Goal: Find contact information: Find contact information

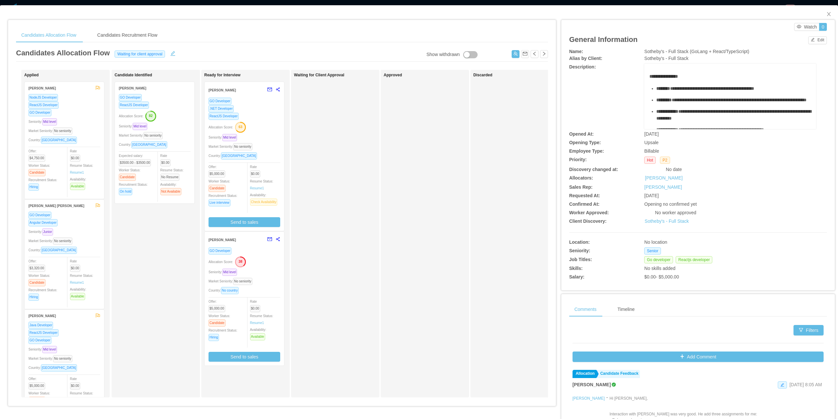
scroll to position [66, 0]
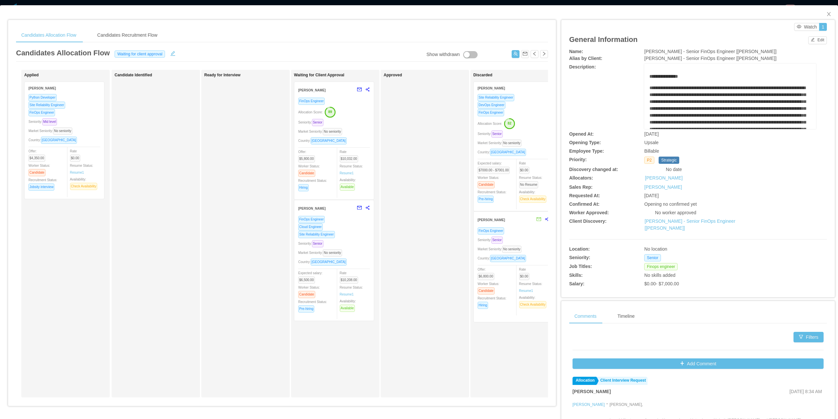
click at [348, 231] on div "Site Reliability Engineer" at bounding box center [334, 235] width 72 height 8
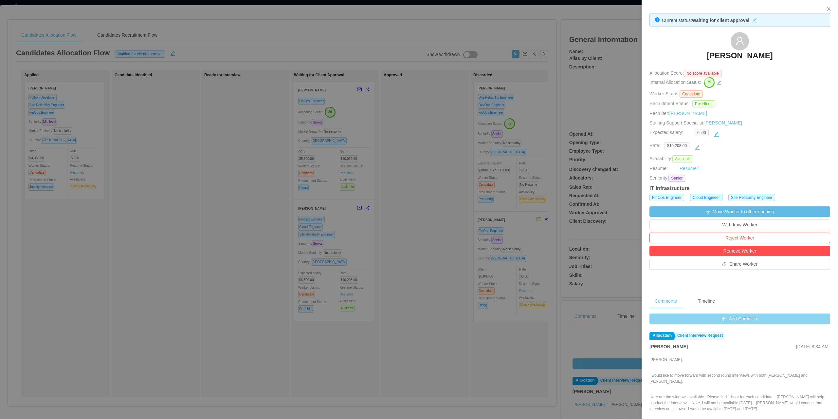
click at [730, 323] on button "Add Comment" at bounding box center [740, 318] width 181 height 10
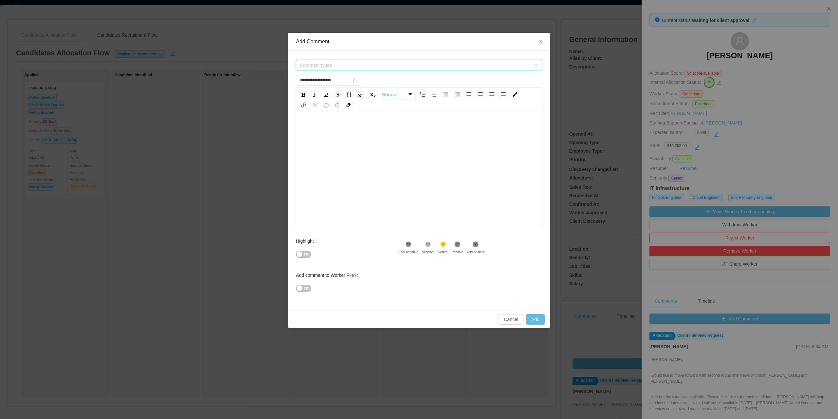
click at [345, 64] on span "Comment types" at bounding box center [415, 65] width 231 height 7
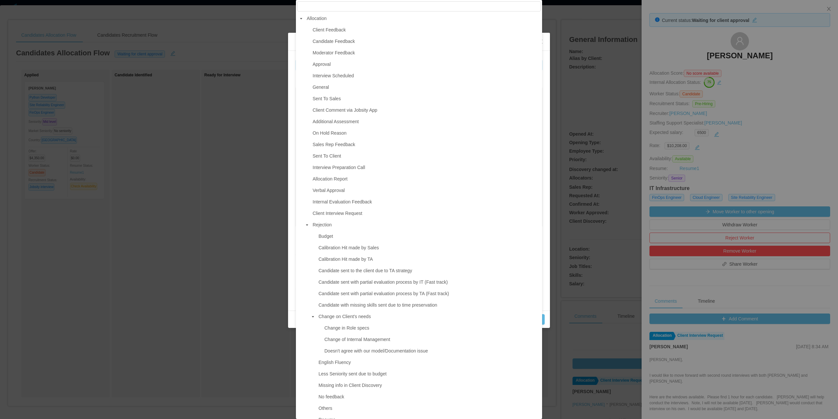
click at [328, 82] on ul "Client Feedback Candidate Feedback Moderator Feedback Approval Interview Schedu…" at bounding box center [419, 351] width 244 height 651
click at [326, 80] on span "Interview Scheduled" at bounding box center [426, 75] width 230 height 9
type input "**********"
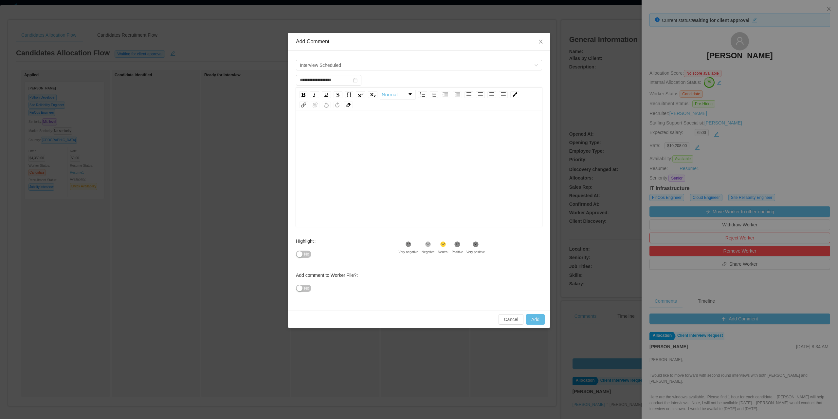
click at [330, 133] on div "rdw-editor" at bounding box center [419, 128] width 236 height 13
drag, startPoint x: 340, startPoint y: 130, endPoint x: 420, endPoint y: 128, distance: 80.6
click at [420, 128] on div "**********" at bounding box center [419, 128] width 236 height 13
click at [303, 254] on button "No" at bounding box center [303, 254] width 15 height 7
click at [535, 317] on button "Add" at bounding box center [535, 319] width 19 height 10
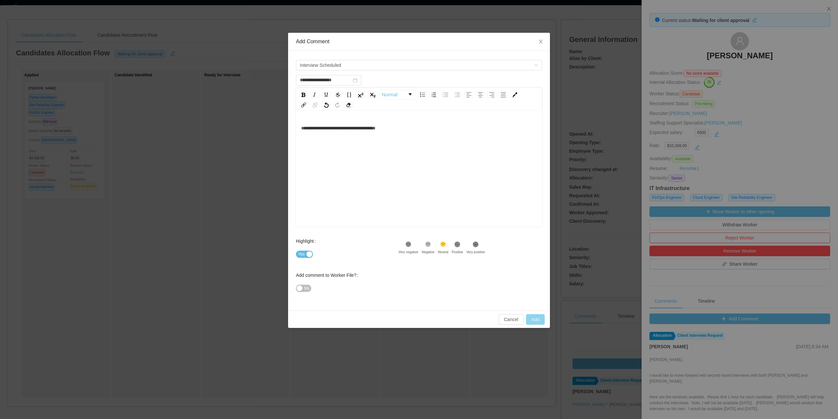
type input "**********"
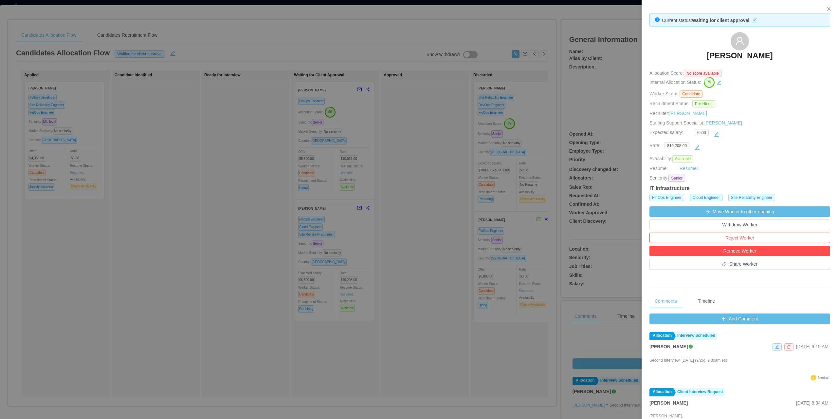
click at [381, 61] on div at bounding box center [419, 209] width 838 height 419
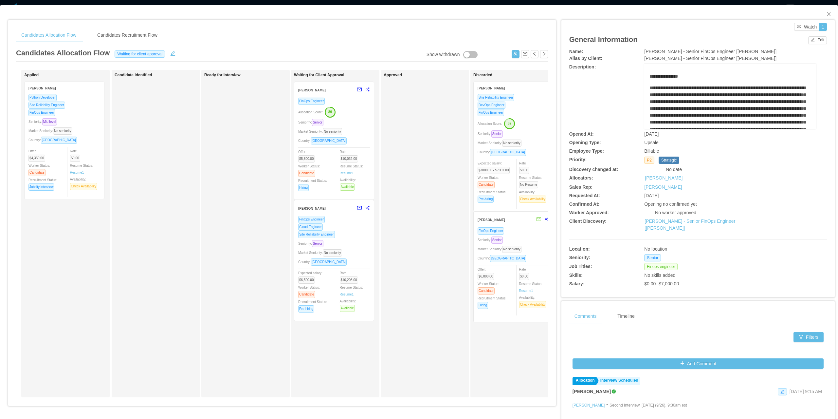
click at [339, 240] on div "Seniority: Senior" at bounding box center [334, 244] width 72 height 8
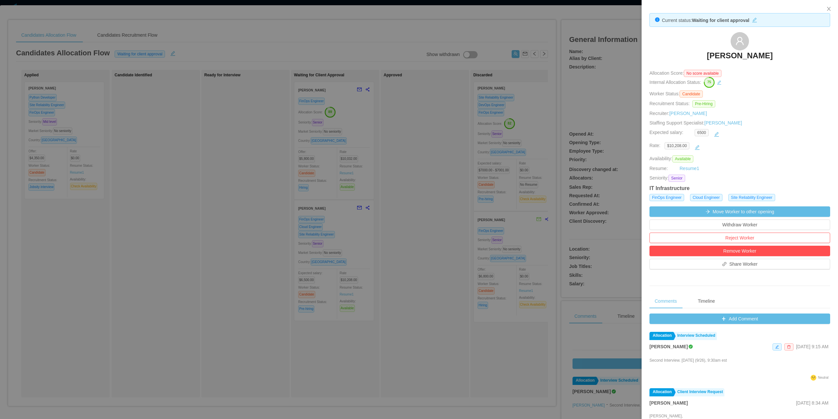
click at [341, 122] on div at bounding box center [419, 209] width 838 height 419
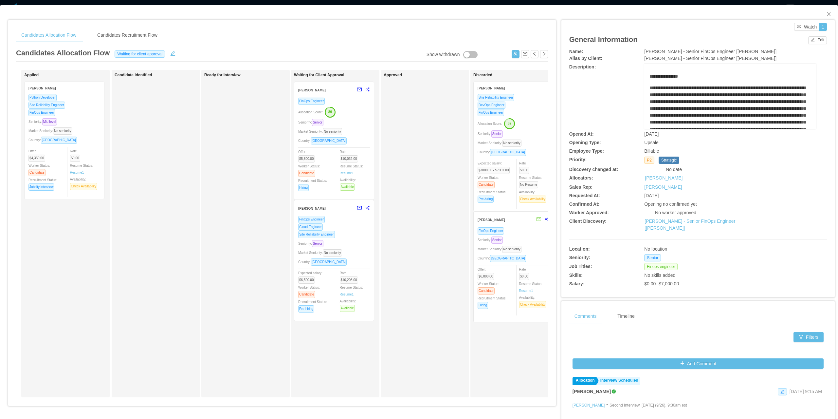
click at [346, 121] on div "Seniority: Senior" at bounding box center [334, 123] width 72 height 8
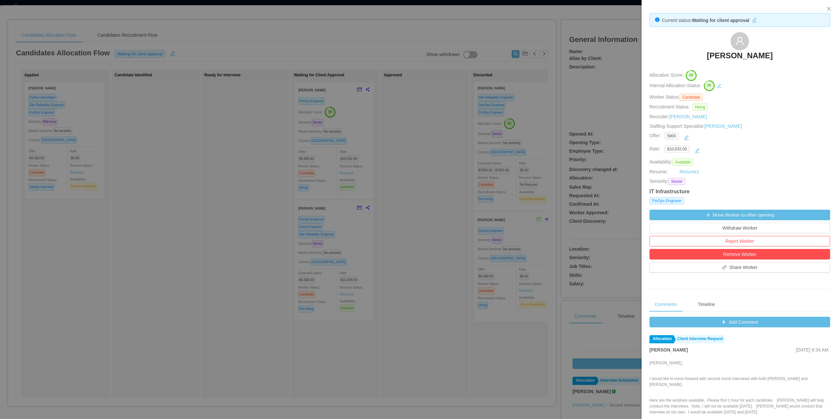
click at [474, 148] on div at bounding box center [419, 209] width 838 height 419
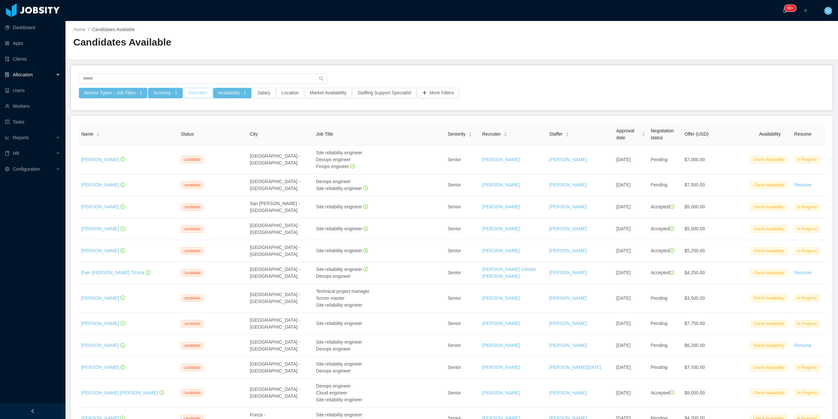
click at [201, 94] on button "Recruiter" at bounding box center [197, 93] width 29 height 10
click at [178, 121] on div at bounding box center [194, 122] width 92 height 10
click at [296, 102] on div "Location" at bounding box center [290, 95] width 28 height 14
click at [381, 97] on button "Staffing Support Specialist" at bounding box center [384, 93] width 64 height 10
click at [353, 121] on div "Staffing Support Specialist" at bounding box center [379, 122] width 86 height 7
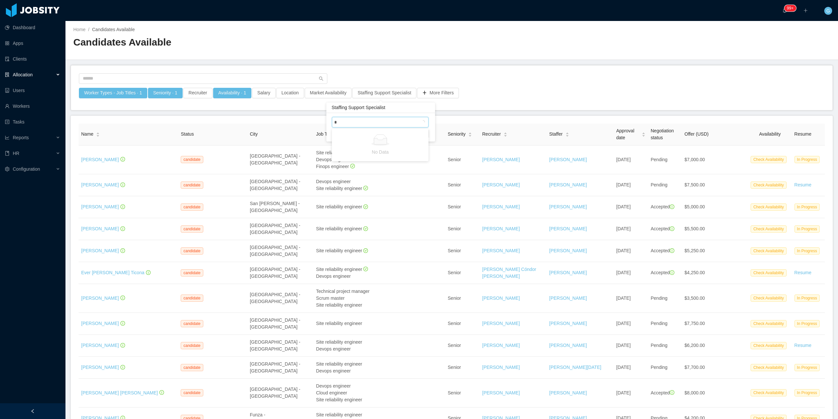
type input "**"
click at [369, 138] on li "[PERSON_NAME]" at bounding box center [380, 135] width 97 height 10
click at [433, 125] on div "Staffing Support Specialist Guido Fernandez Clear Apply" at bounding box center [381, 127] width 109 height 28
click at [425, 136] on button "Apply" at bounding box center [421, 134] width 15 height 8
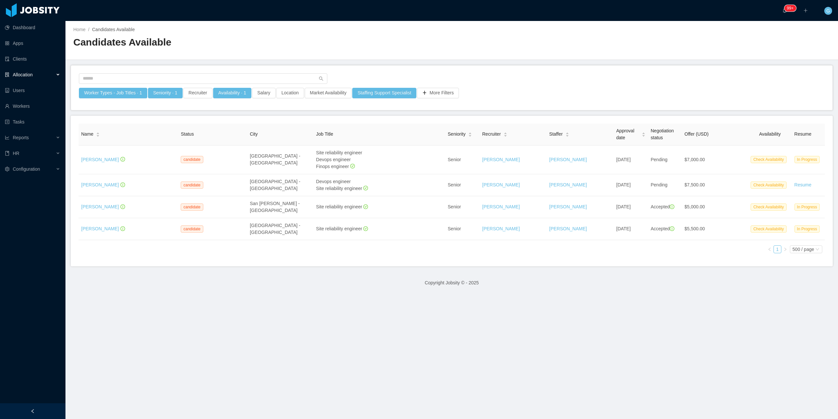
click at [119, 99] on div "Worker Types - Job Titles · 1" at bounding box center [113, 95] width 69 height 14
click at [117, 94] on button "Worker Types - Job Titles · 1" at bounding box center [113, 93] width 68 height 10
click at [134, 146] on div "Job Titles Site Reliability Engineer" at bounding box center [111, 148] width 92 height 10
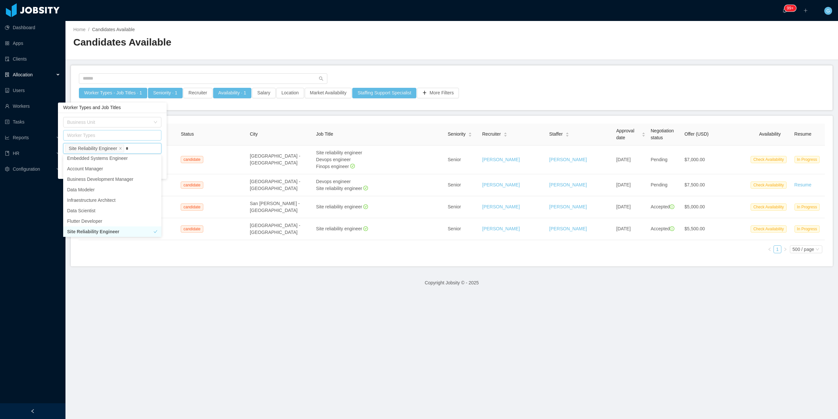
scroll to position [1, 0]
type input "***"
click at [118, 158] on li "DevOps engineer" at bounding box center [112, 160] width 98 height 10
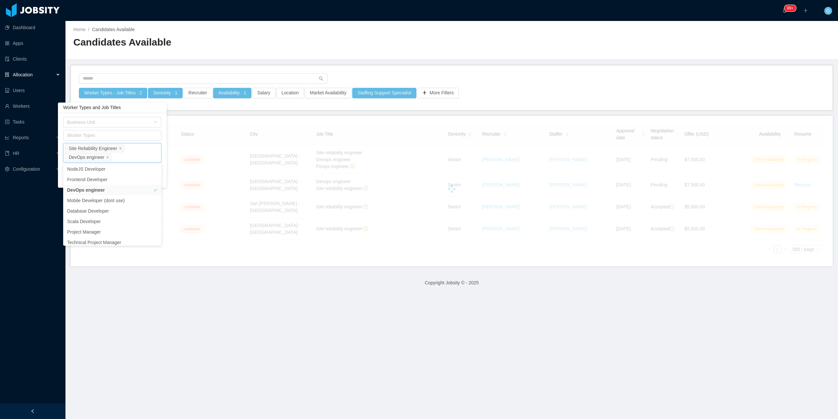
scroll to position [1, 0]
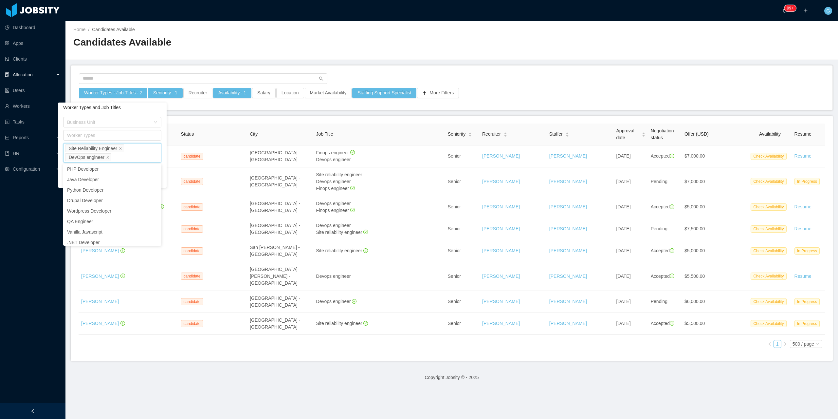
click at [163, 167] on div "Business Unit Worker Types Job Titles Site Reliability Engineer DevOps engineer…" at bounding box center [112, 150] width 109 height 75
click at [156, 177] on button "Apply" at bounding box center [153, 180] width 15 height 8
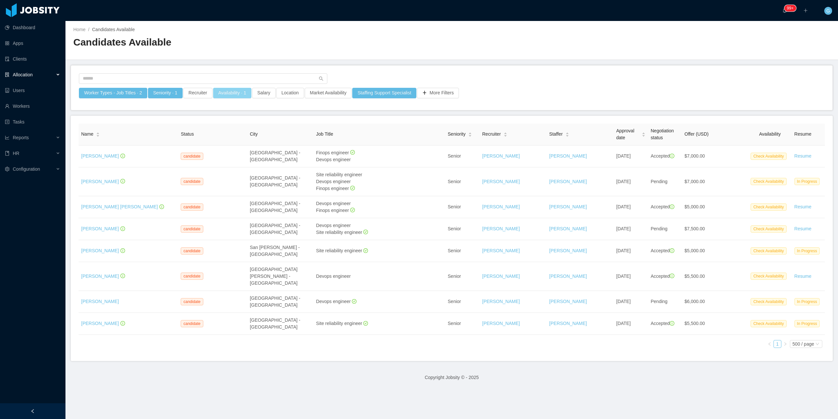
click at [231, 92] on button "Availability · 1" at bounding box center [232, 93] width 38 height 10
click at [243, 121] on div "Select one Check Availability" at bounding box center [228, 122] width 92 height 10
click at [216, 138] on li "Available" at bounding box center [229, 135] width 98 height 10
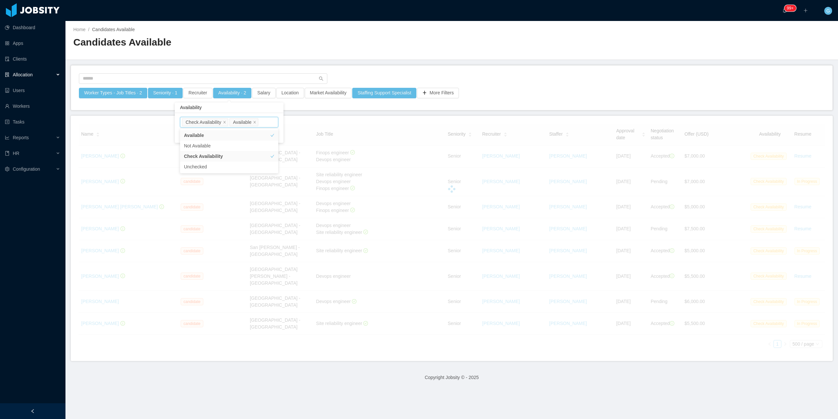
click at [282, 116] on div "Select one Check Availability Available Clear Apply" at bounding box center [229, 128] width 109 height 30
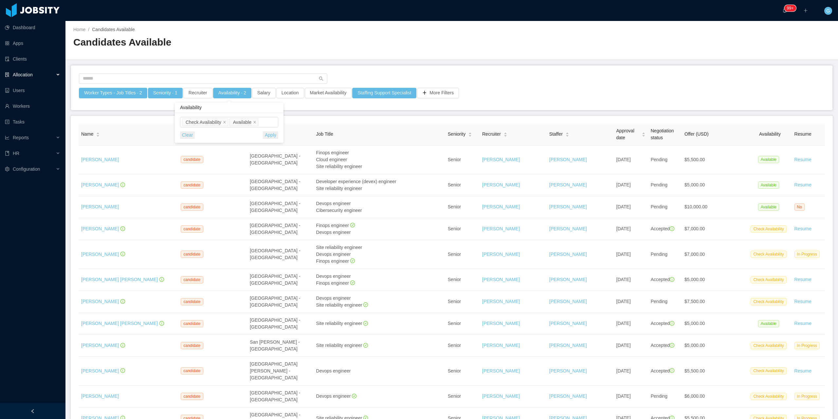
click at [269, 135] on button "Apply" at bounding box center [270, 135] width 15 height 8
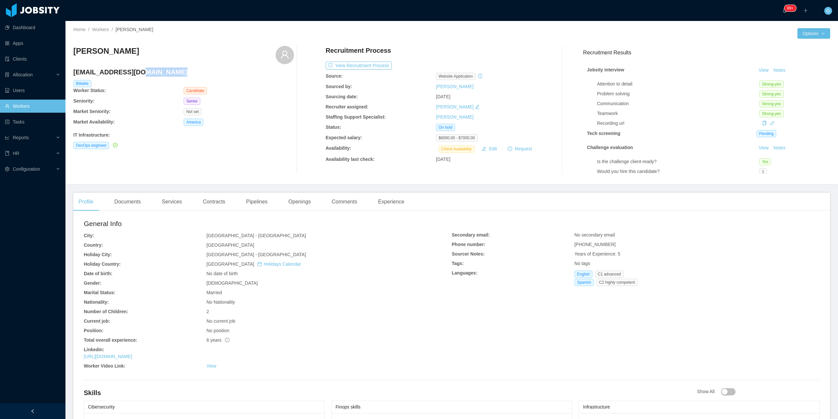
drag, startPoint x: 135, startPoint y: 72, endPoint x: 67, endPoint y: 69, distance: 67.9
click at [67, 69] on div "Home / Workers / [PERSON_NAME] / Options [PERSON_NAME] [EMAIL_ADDRESS][DOMAIN_N…" at bounding box center [452, 103] width 773 height 164
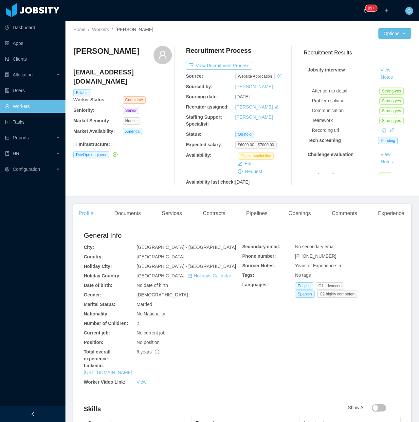
click at [102, 66] on div "[PERSON_NAME] [EMAIL_ADDRESS][DOMAIN_NAME] Billable Worker Status: Candidate Se…" at bounding box center [122, 116] width 99 height 140
click at [102, 66] on div "Juan Pablo Lorier jplorier@gmail.com Billable Worker Status: Candidate Seniorit…" at bounding box center [122, 116] width 99 height 140
click at [103, 69] on h4 "jplorier@gmail.com" at bounding box center [122, 76] width 99 height 18
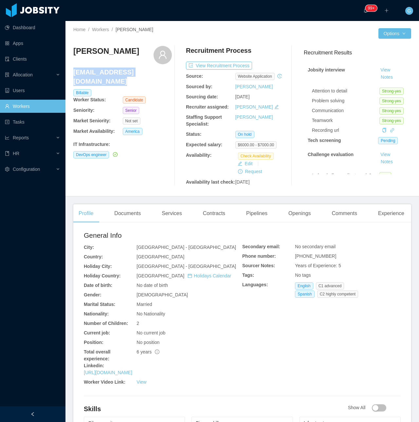
copy h4 "jplorier@gmail.com"
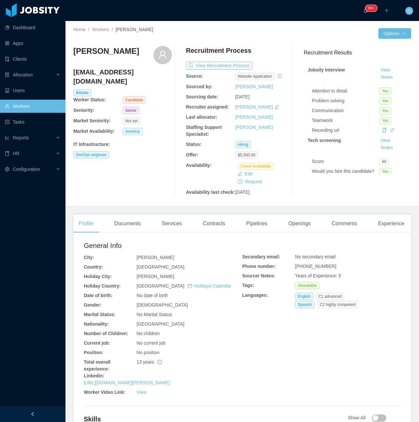
click at [111, 74] on h4 "lrodriguez0715@gmail.com" at bounding box center [122, 76] width 99 height 18
click at [120, 71] on h4 "lrodriguez0715@gmail.com" at bounding box center [122, 76] width 99 height 18
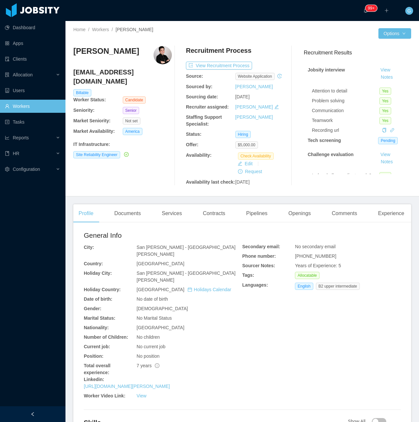
click at [108, 74] on h4 "emanuwong@hotmail.com" at bounding box center [122, 76] width 99 height 18
copy h4 "emanuwong@hotmail.com"
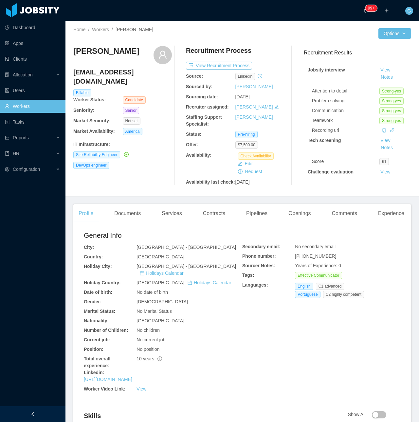
click at [110, 73] on h4 "[EMAIL_ADDRESS][DOMAIN_NAME]" at bounding box center [122, 76] width 99 height 18
copy h4 "[EMAIL_ADDRESS][DOMAIN_NAME]"
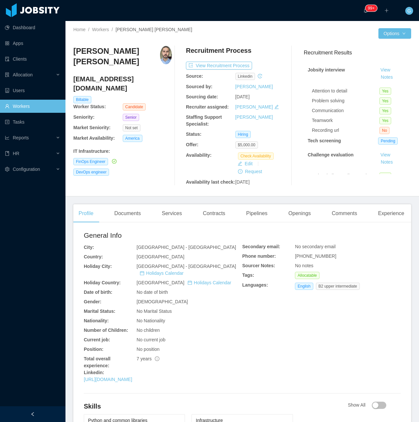
click at [101, 74] on h4 "[EMAIL_ADDRESS][DOMAIN_NAME]" at bounding box center [122, 83] width 99 height 18
copy h4 "[EMAIL_ADDRESS][DOMAIN_NAME]"
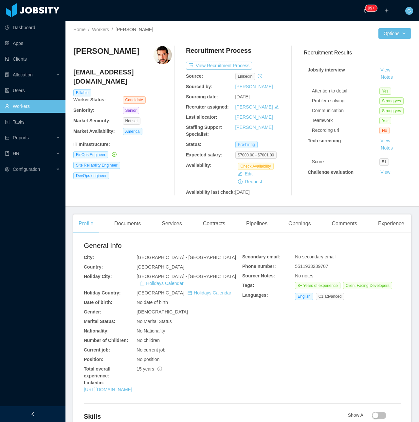
click at [101, 72] on h4 "[EMAIL_ADDRESS][DOMAIN_NAME]" at bounding box center [122, 76] width 99 height 18
copy h4 "[EMAIL_ADDRESS][DOMAIN_NAME]"
